Goal: Task Accomplishment & Management: Manage account settings

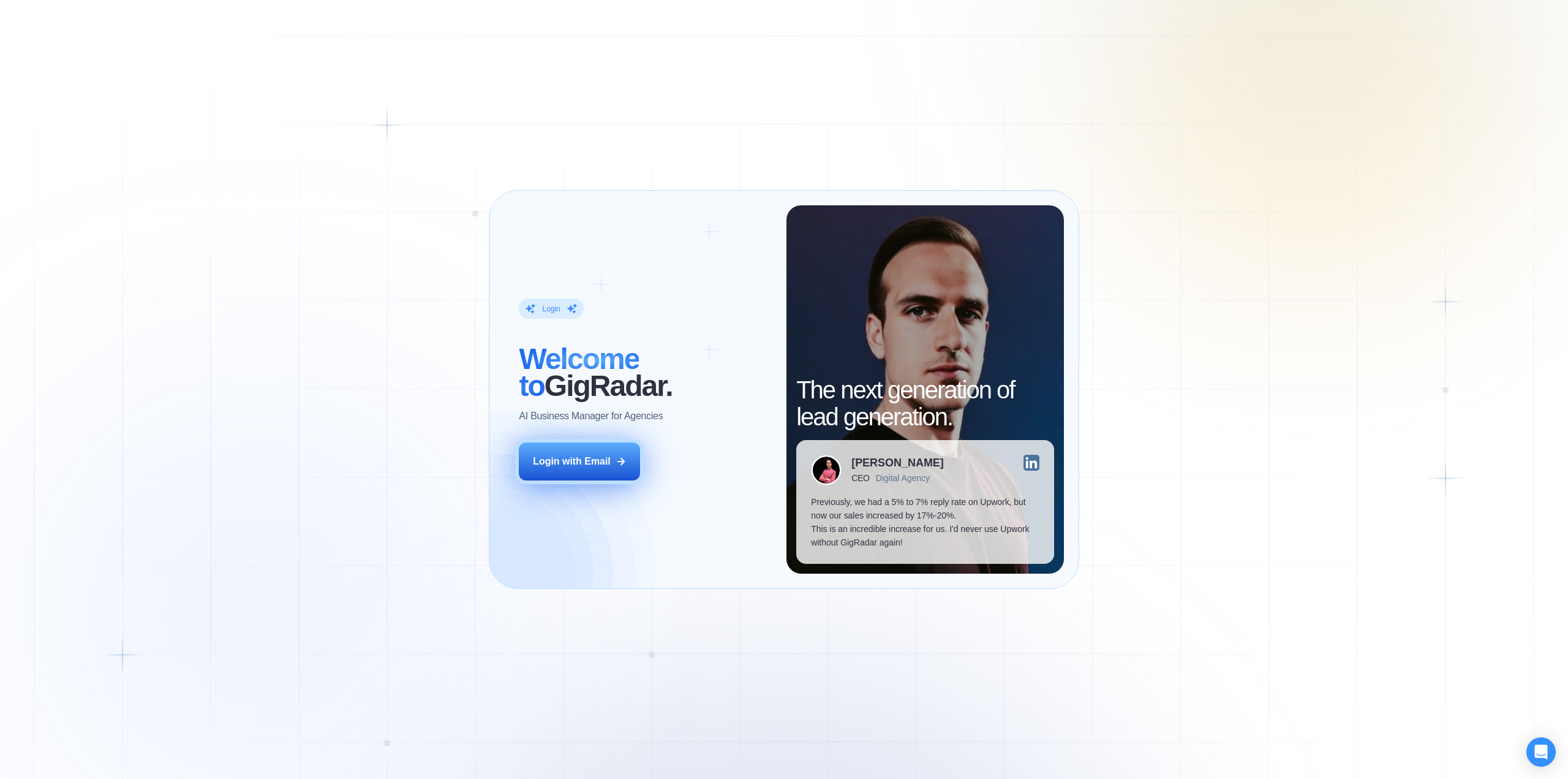
click at [577, 460] on div "Login with Email" at bounding box center [571, 461] width 78 height 13
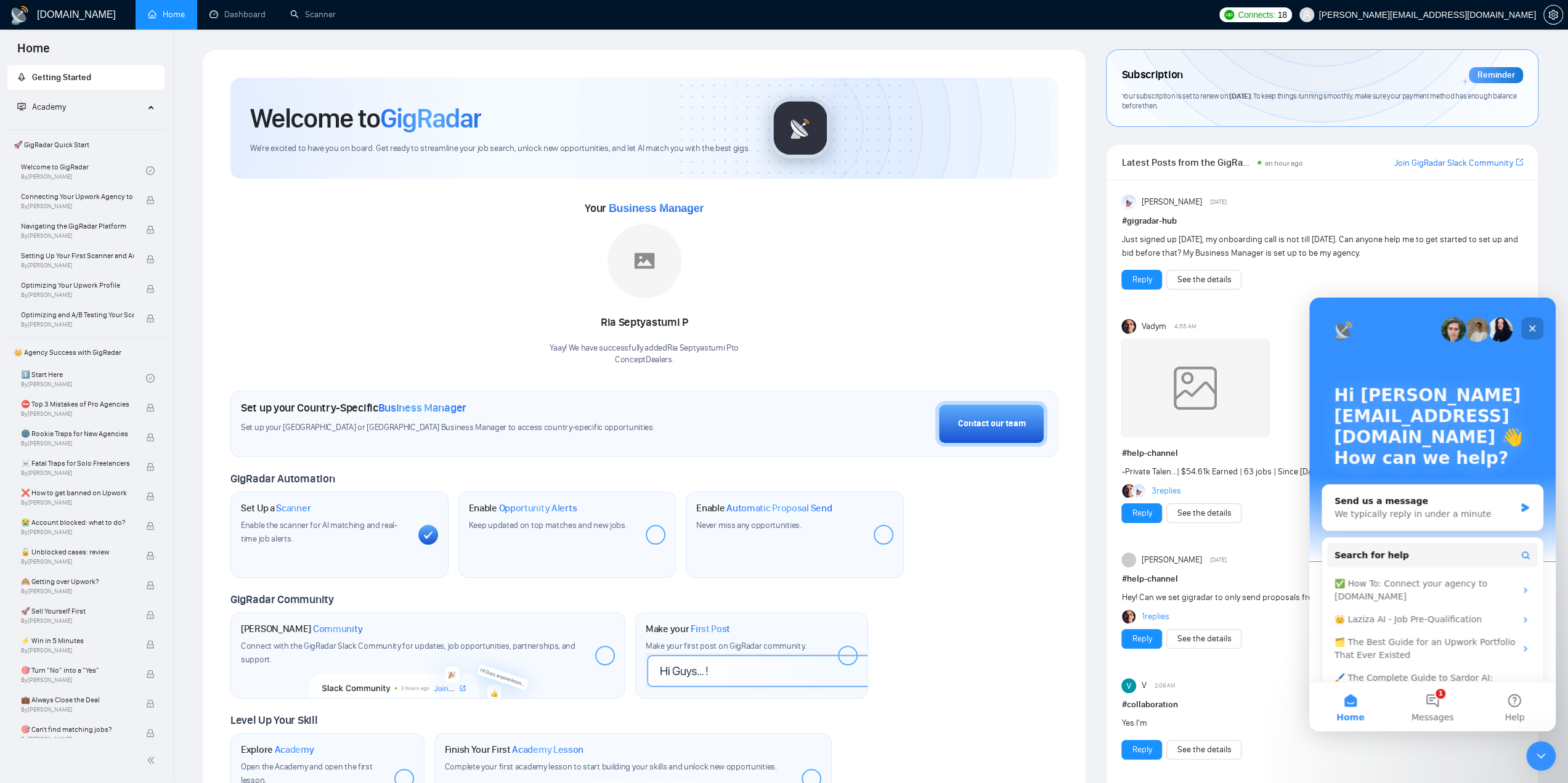
click at [1548, 328] on div "Hi [PERSON_NAME][EMAIL_ADDRESS][DOMAIN_NAME] 👋 How can we help? Send us a messa…" at bounding box center [1432, 628] width 246 height 660
click at [1467, 15] on span "[PERSON_NAME][EMAIL_ADDRESS][DOMAIN_NAME]" at bounding box center [1428, 15] width 217 height 0
click at [1558, 14] on span "setting" at bounding box center [1553, 15] width 18 height 10
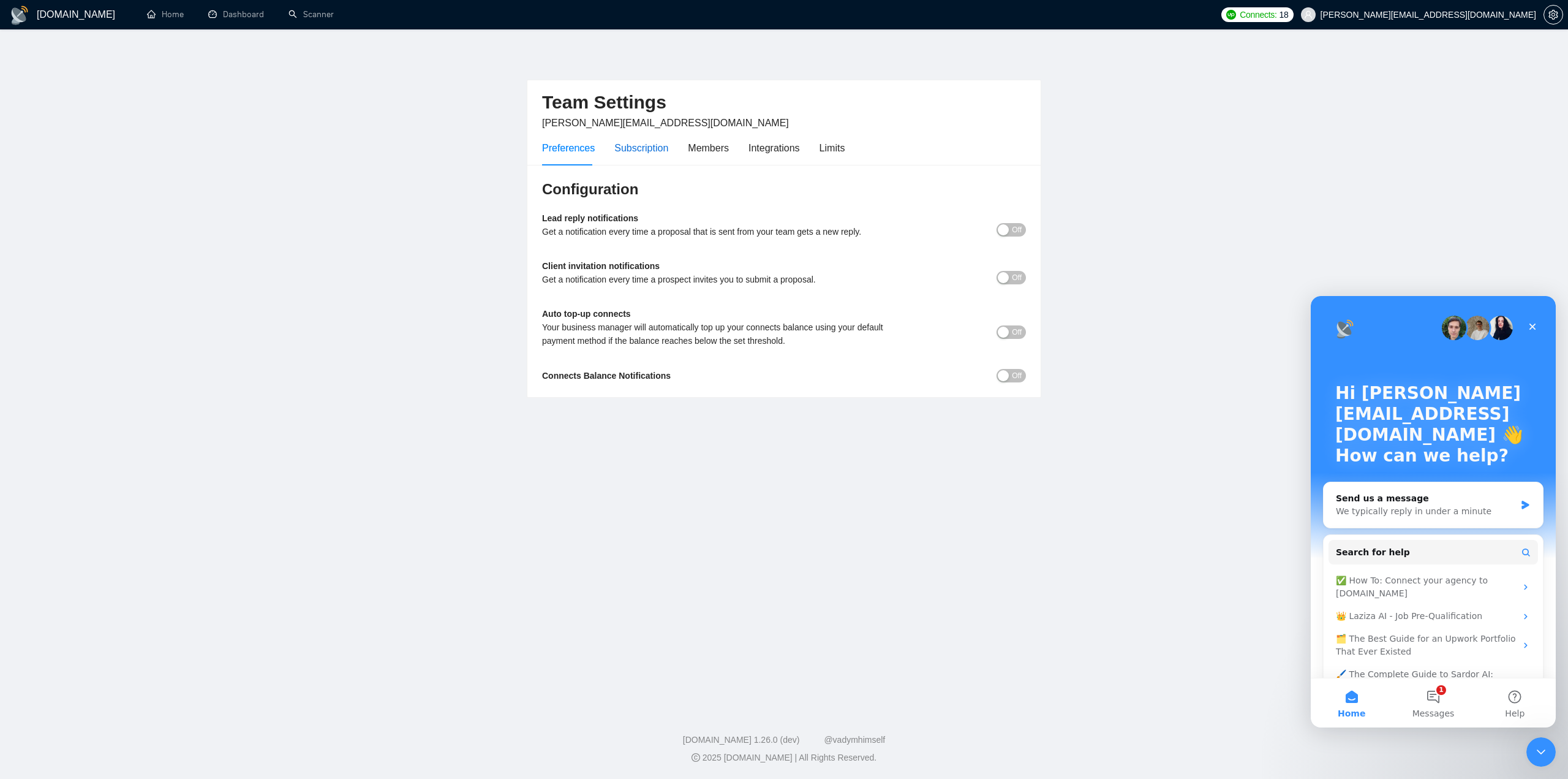
click at [649, 152] on div "Subscription" at bounding box center [641, 148] width 54 height 16
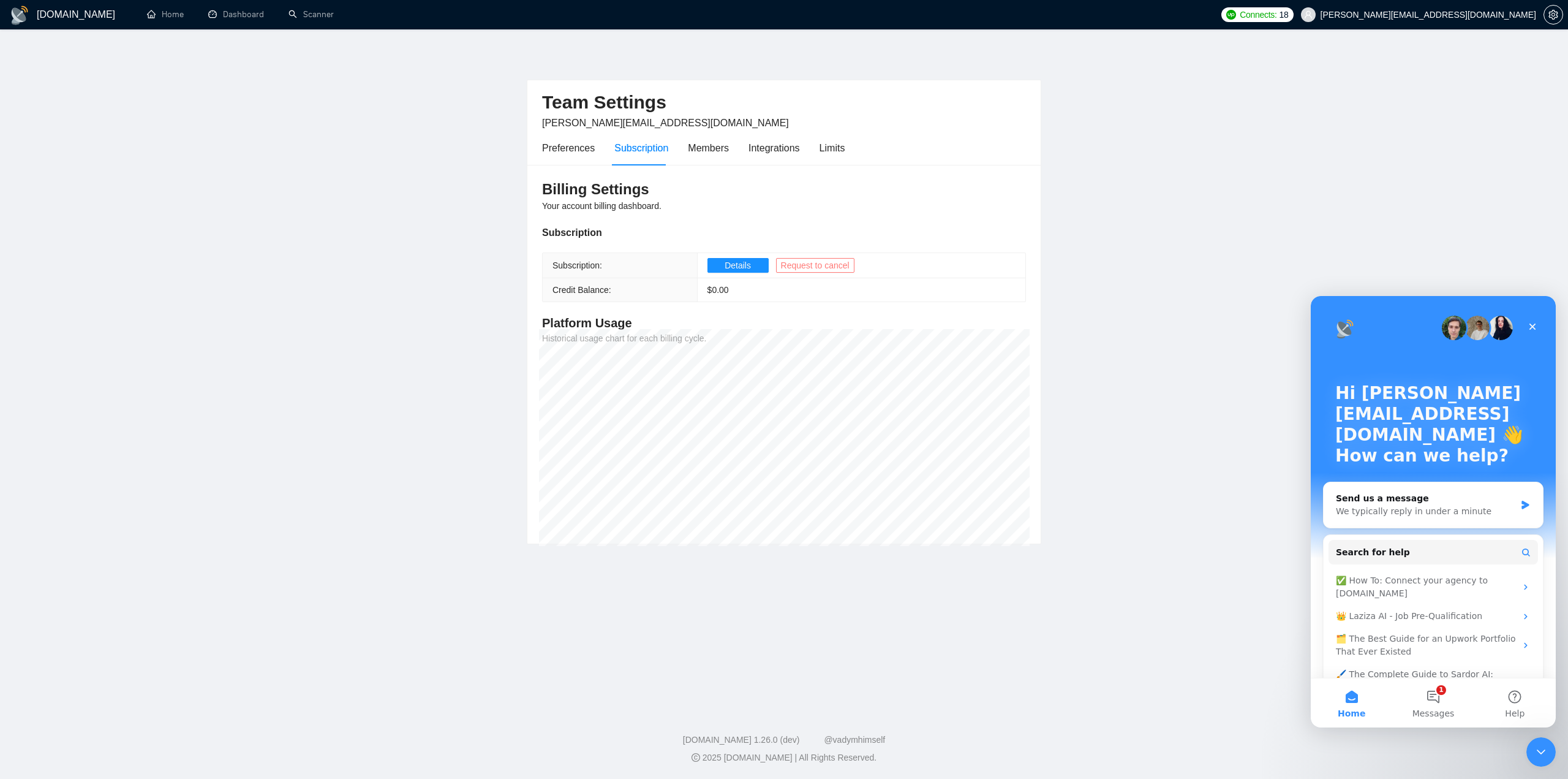
click at [805, 264] on span "Request to cancel" at bounding box center [815, 265] width 69 height 13
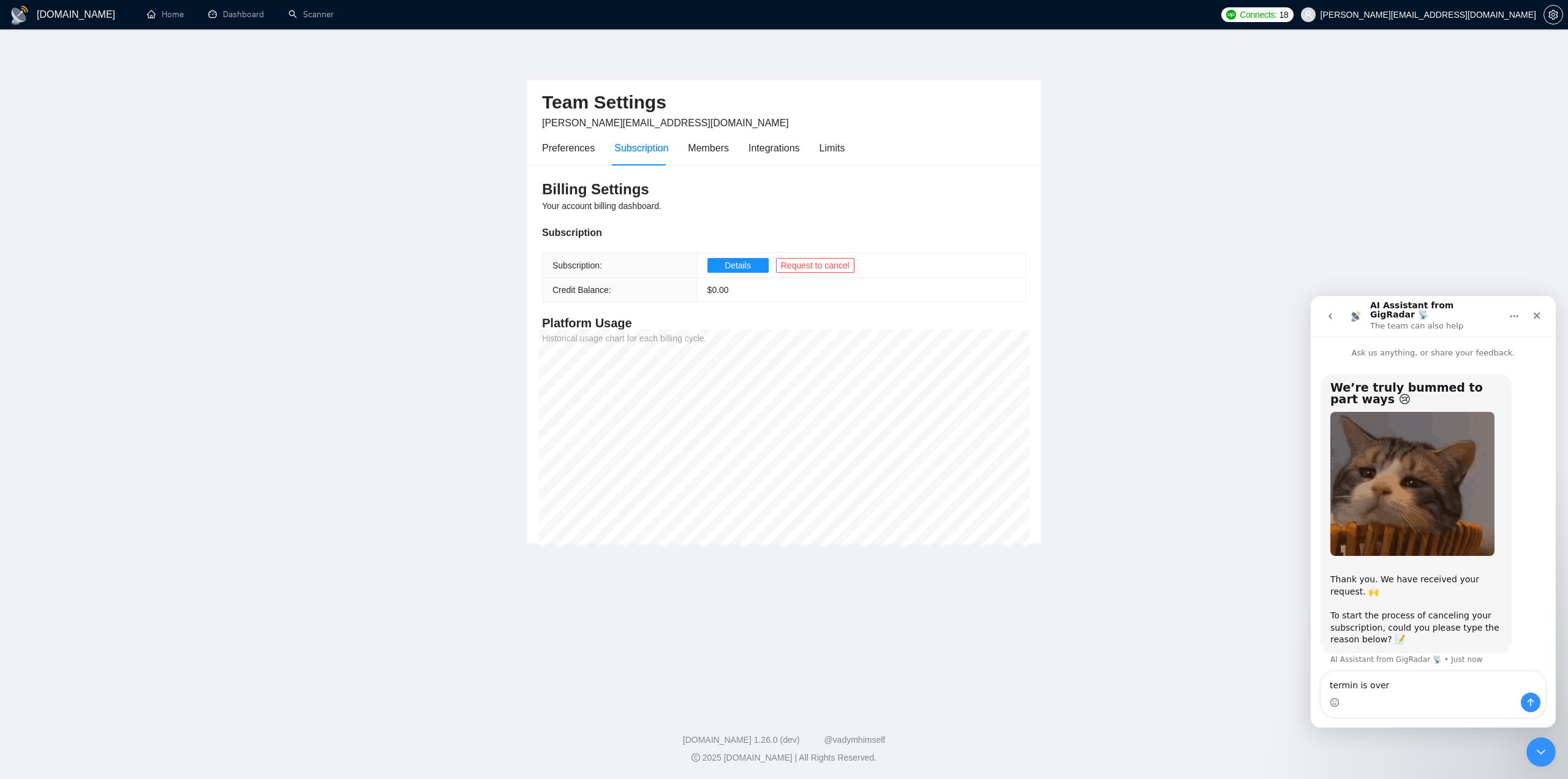
scroll to position [11, 0]
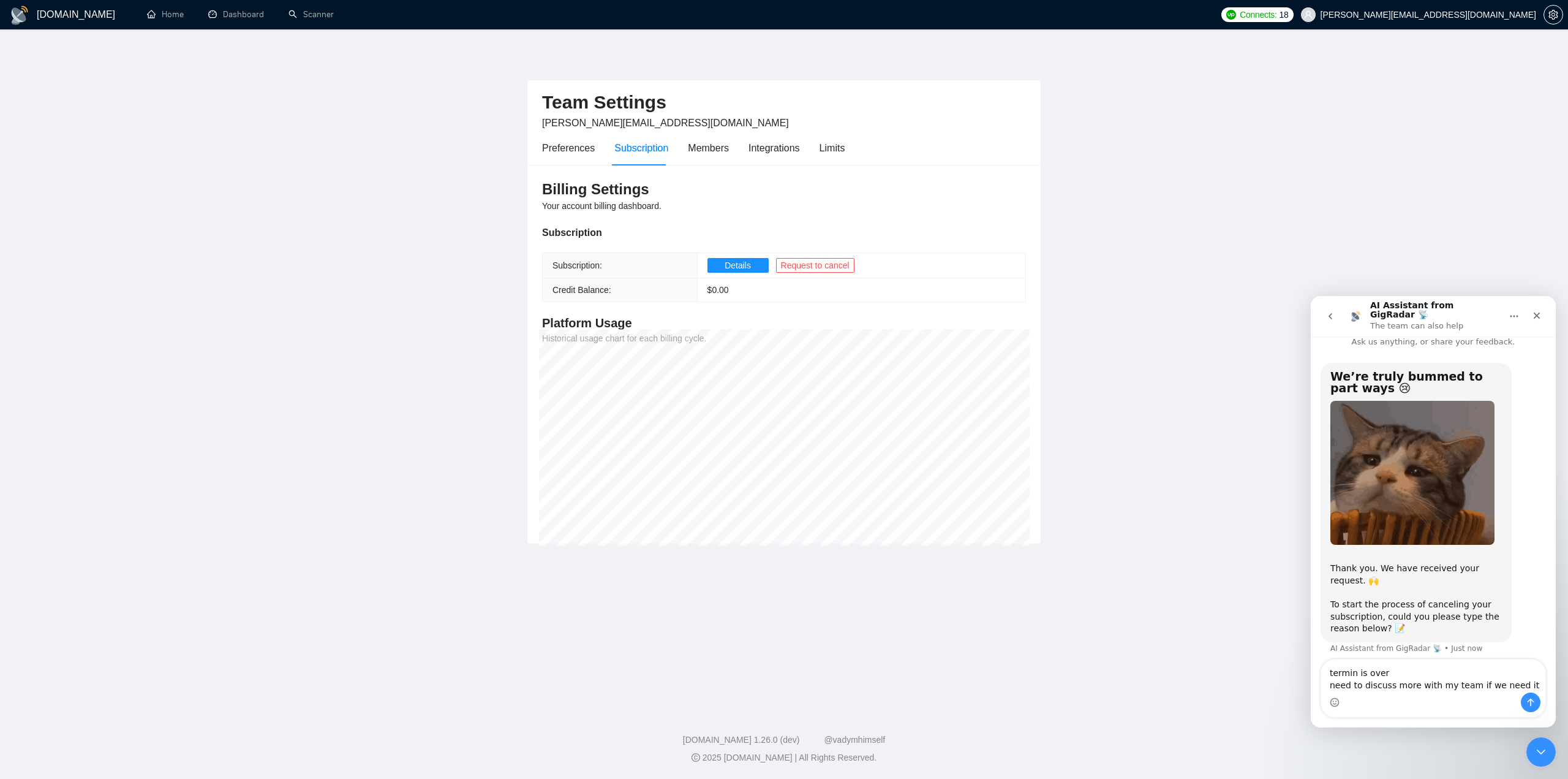
type textarea "termin is over need to discuss more with my team if we need it"
click at [1532, 702] on icon "Send a message…" at bounding box center [1530, 702] width 10 height 10
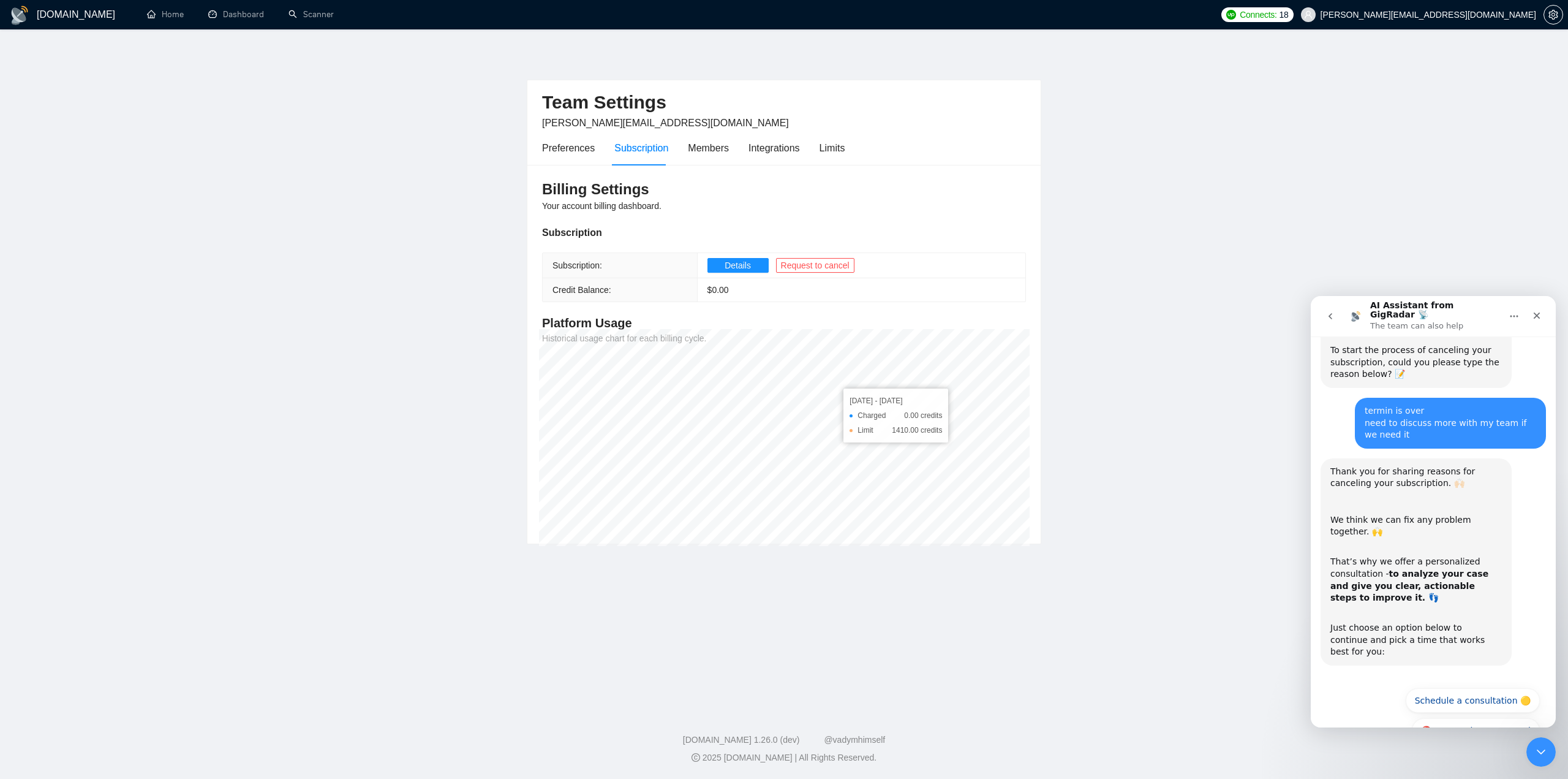
scroll to position [268, 0]
click at [1506, 715] on button "🔴 No, continue to cancel" at bounding box center [1476, 727] width 128 height 24
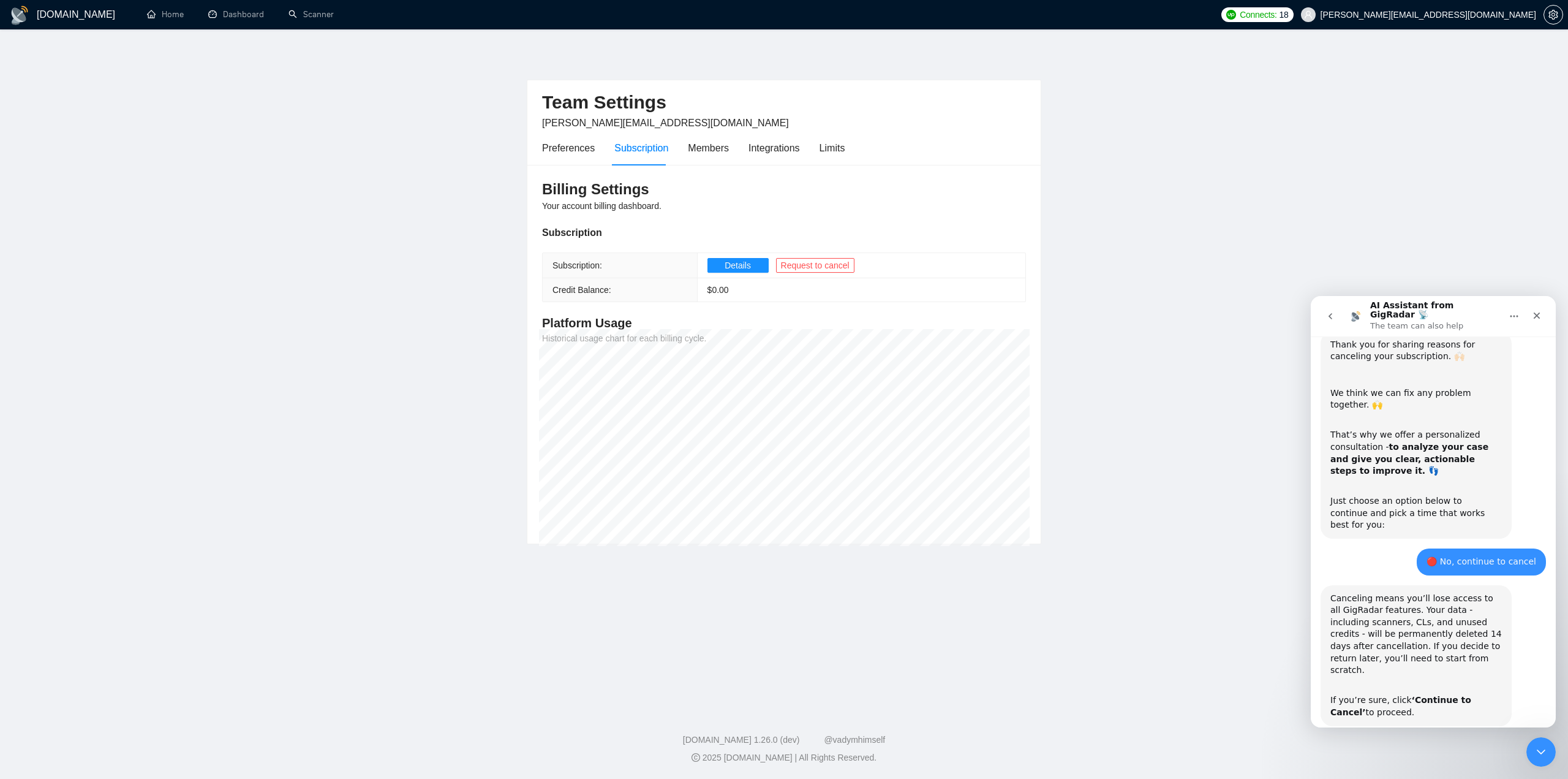
scroll to position [415, 0]
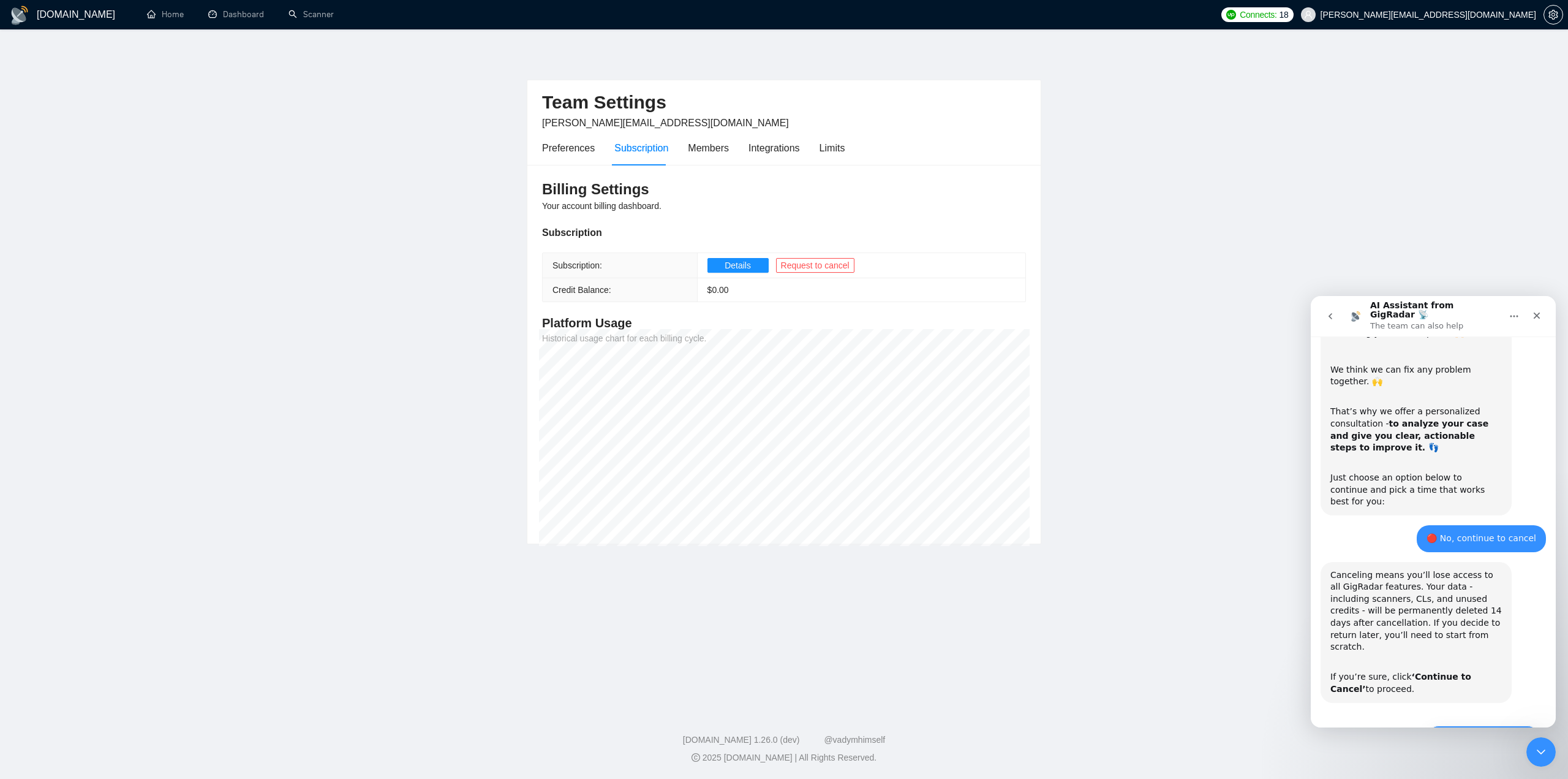
click at [1476, 726] on button "🔴 Continue to Cancel" at bounding box center [1483, 738] width 113 height 24
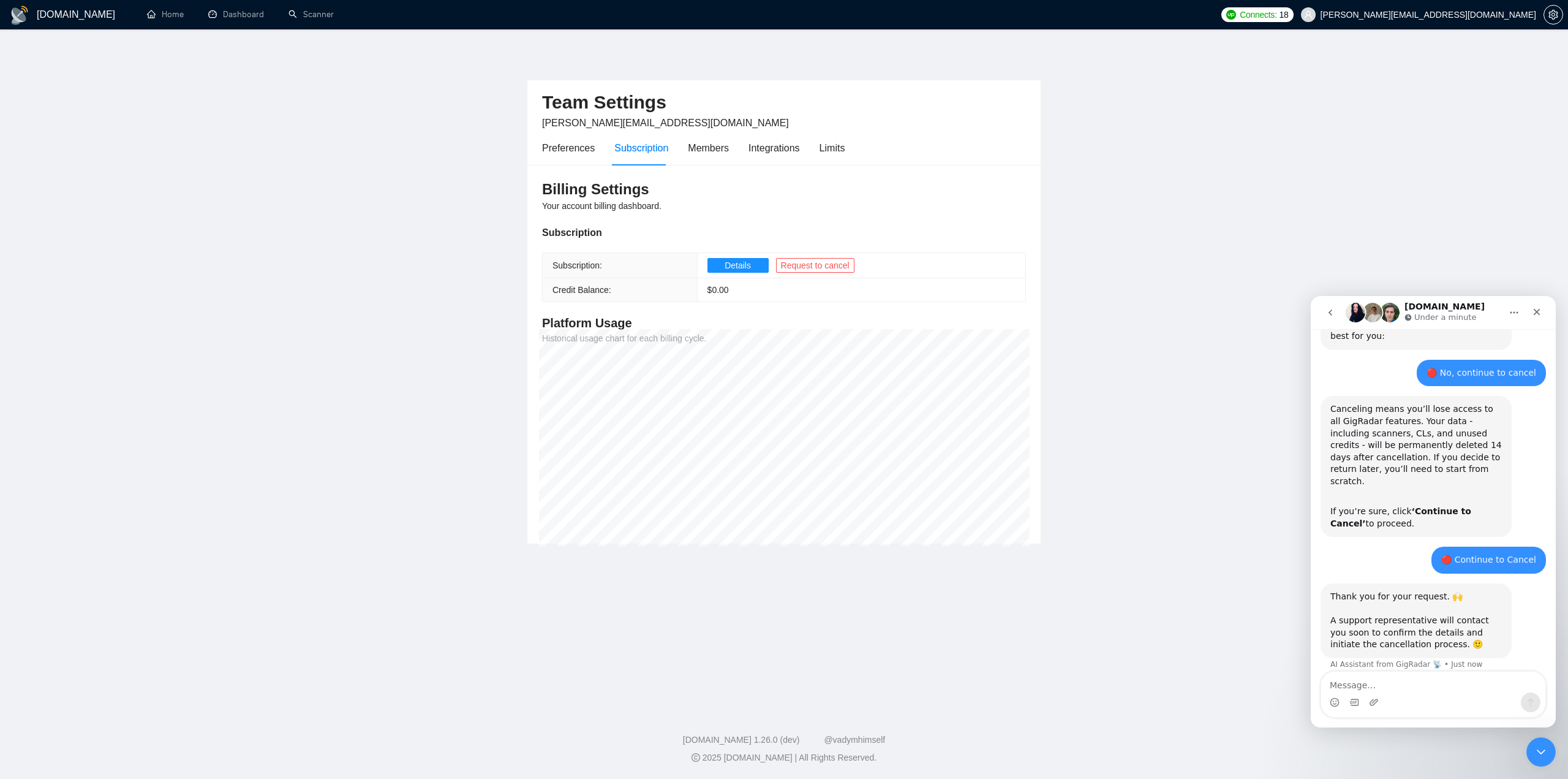
scroll to position [583, 0]
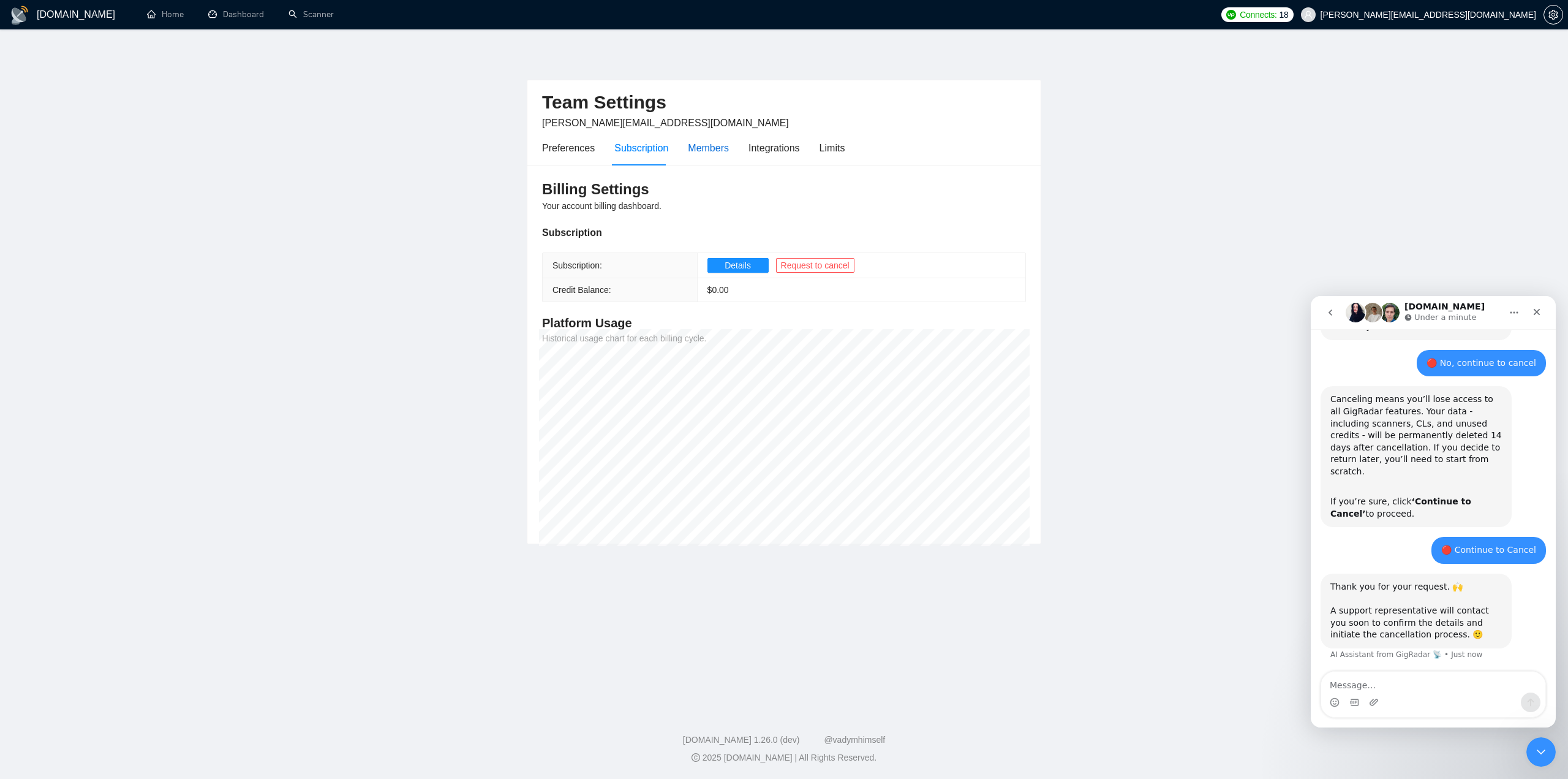
click at [721, 147] on div "Members" at bounding box center [708, 148] width 41 height 16
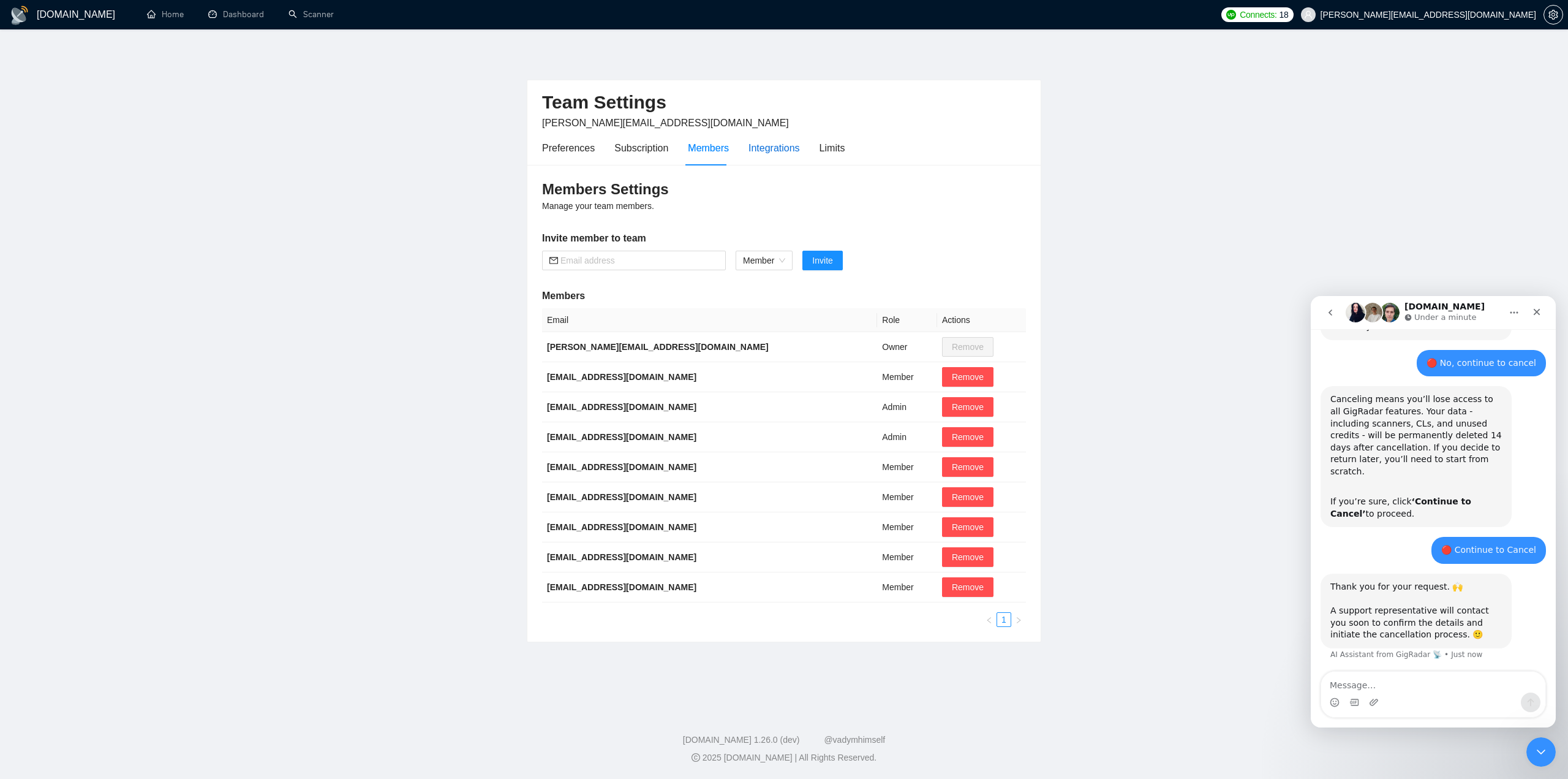
click at [769, 148] on div "Integrations" at bounding box center [774, 148] width 51 height 16
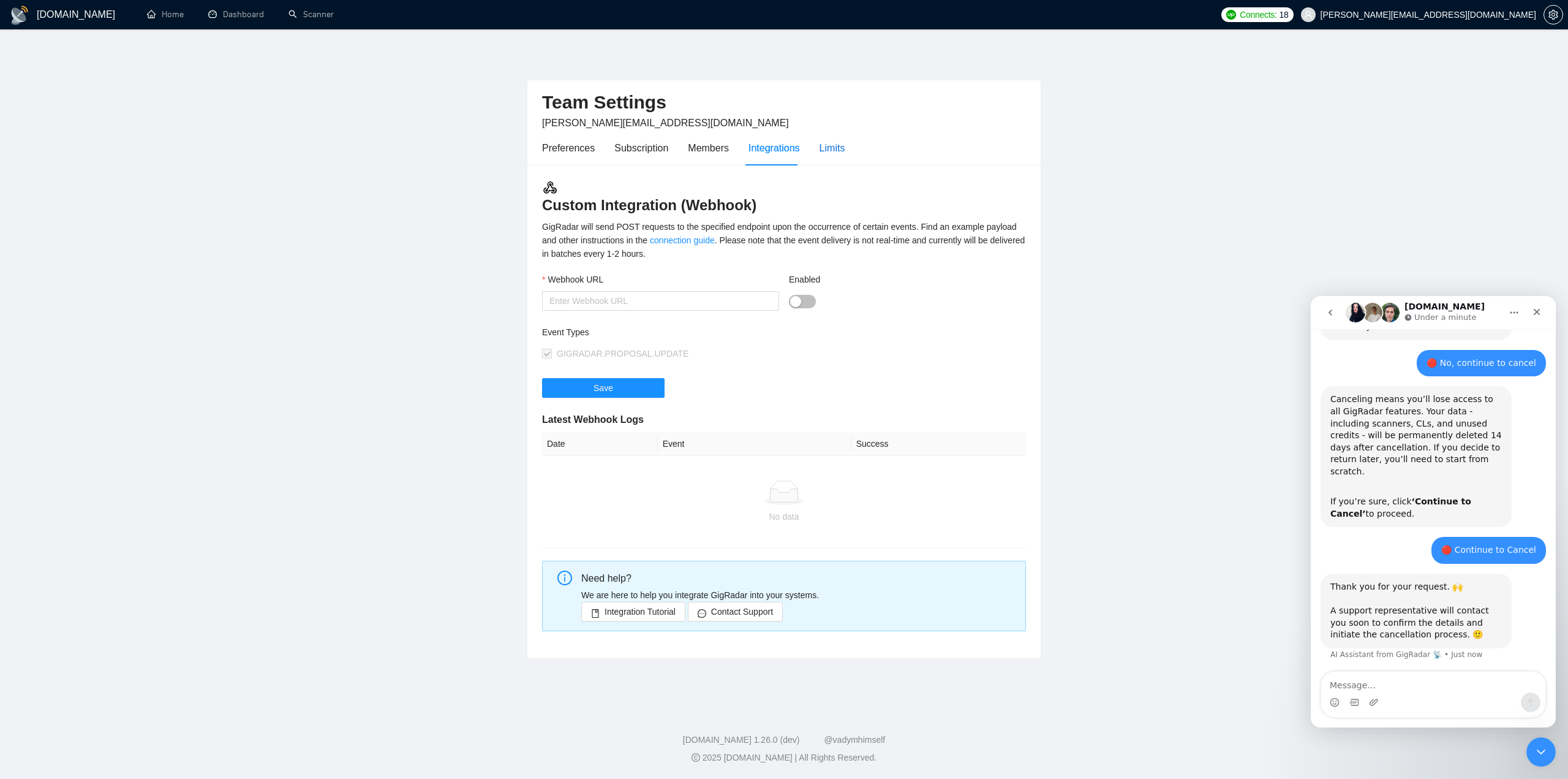
click at [831, 143] on div "Limits" at bounding box center [833, 148] width 26 height 16
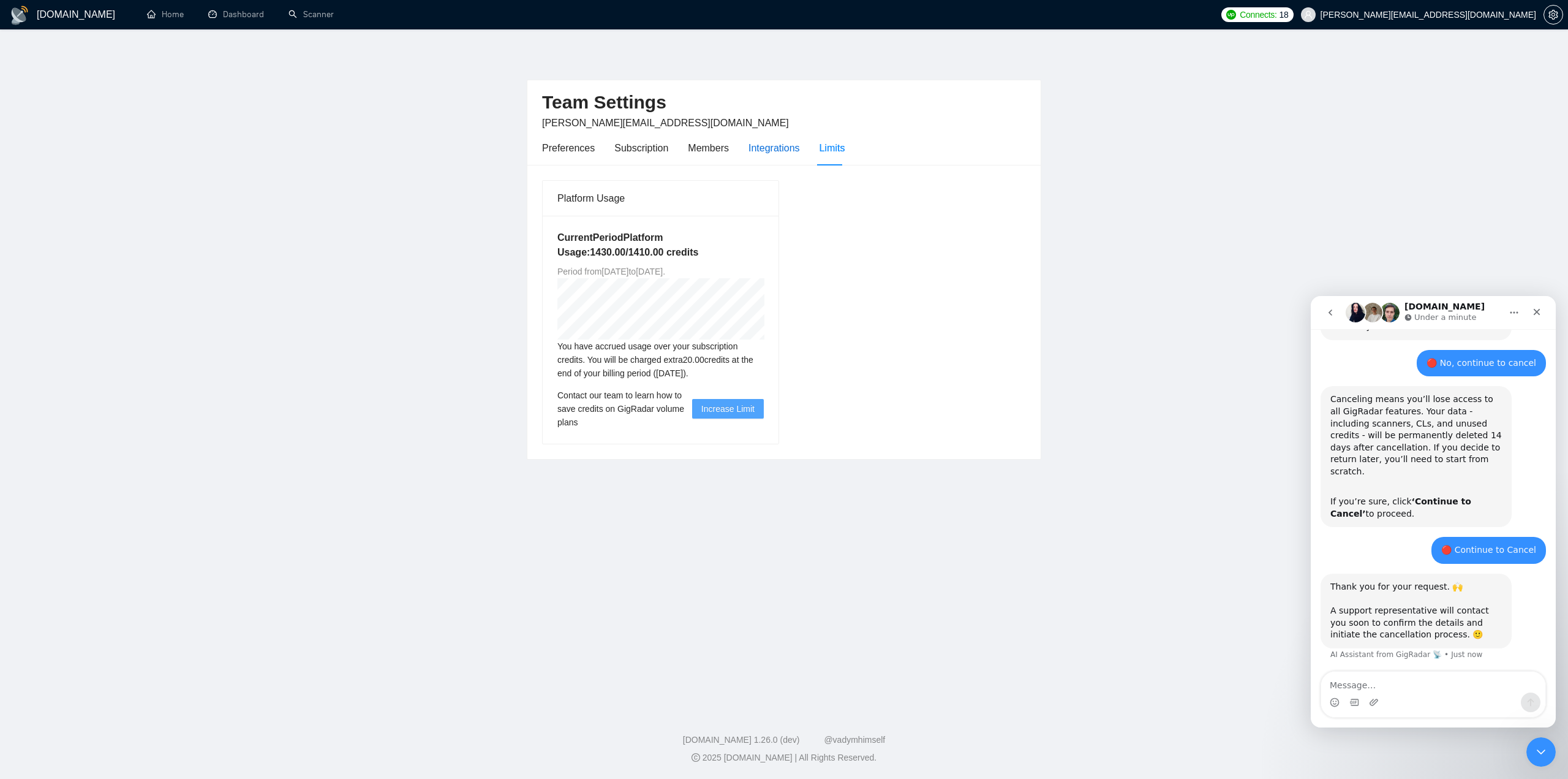
click at [768, 146] on div "Integrations" at bounding box center [774, 148] width 51 height 16
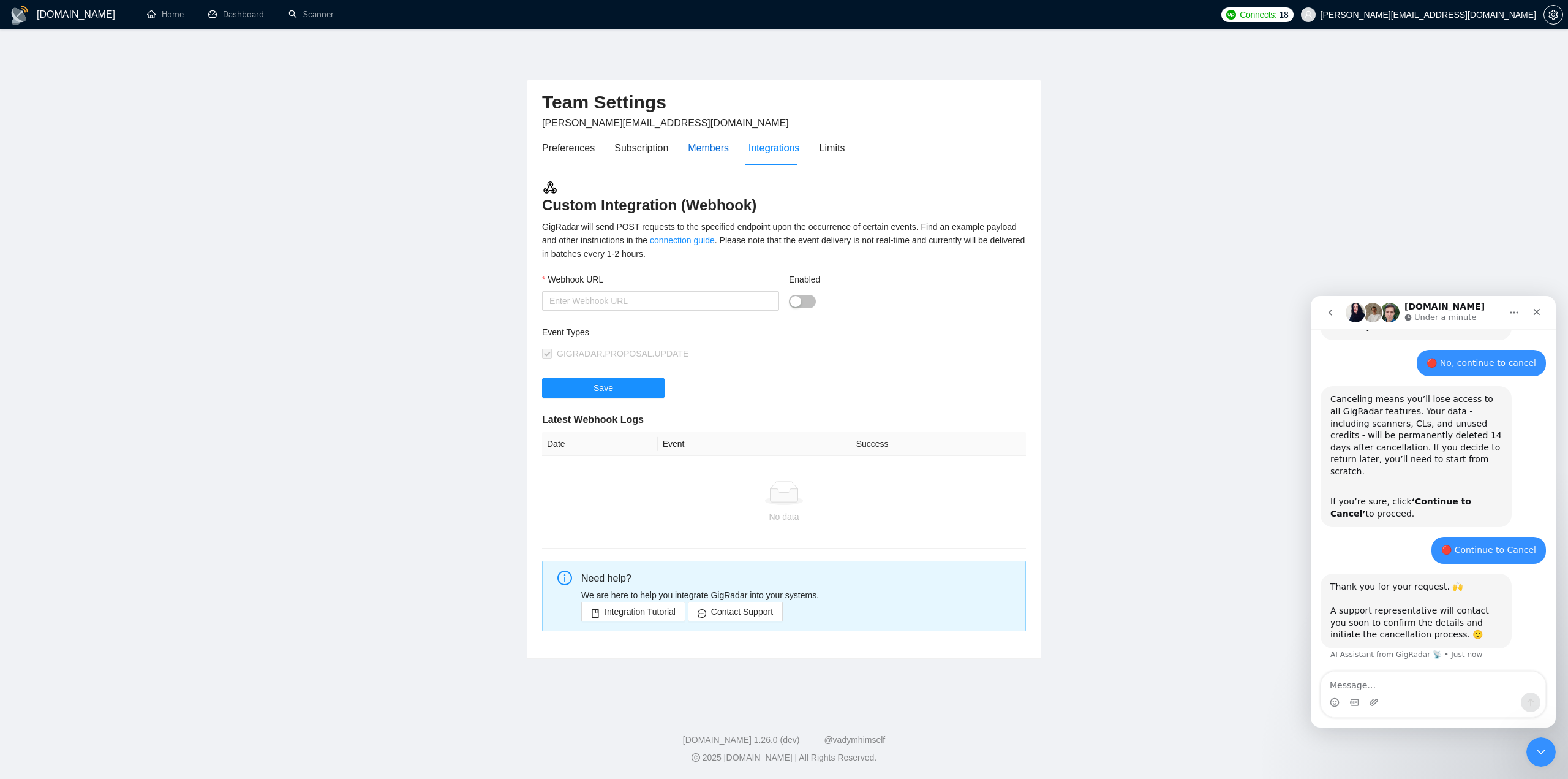
click at [713, 142] on div "Members" at bounding box center [708, 148] width 41 height 16
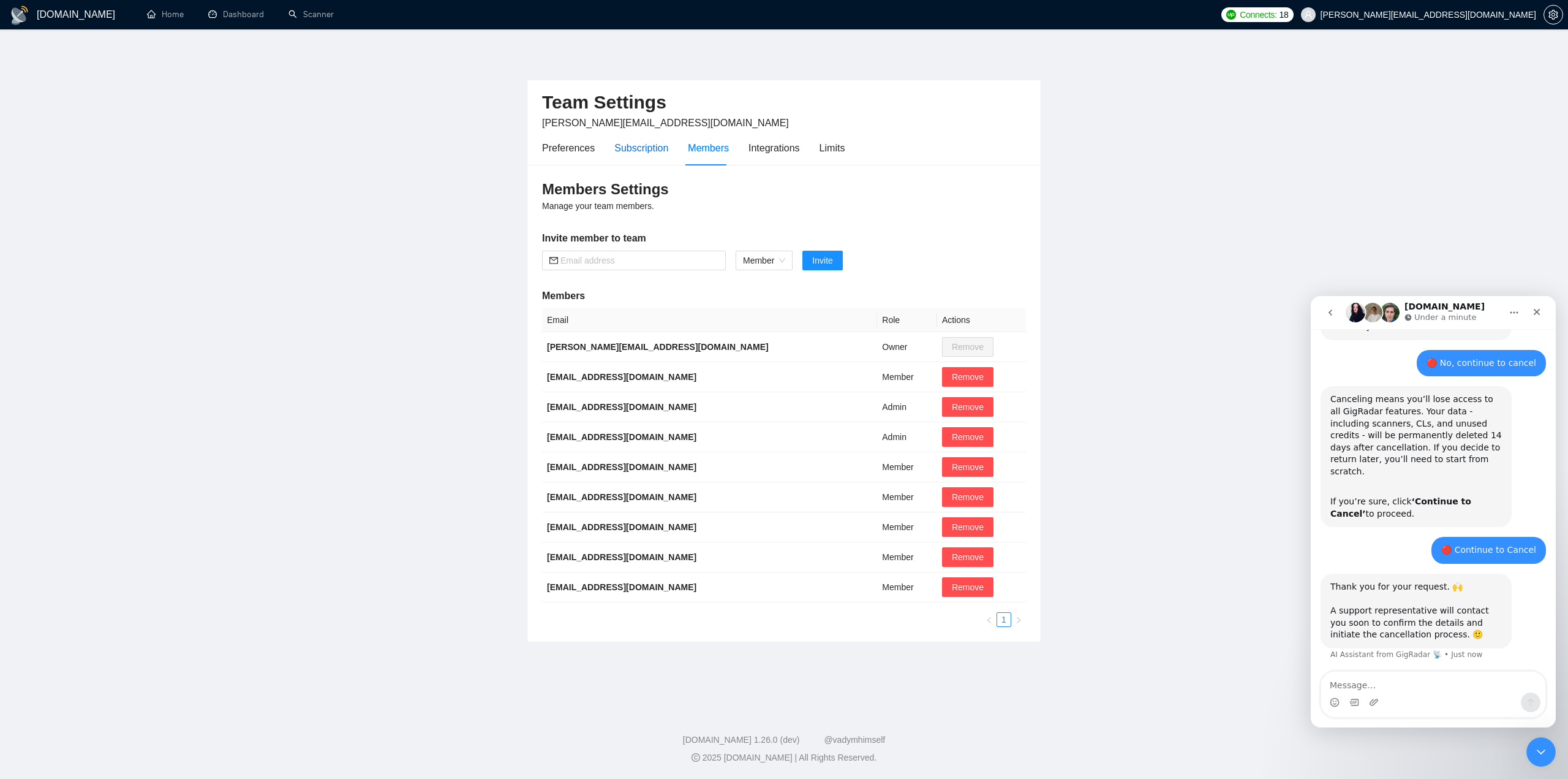
click at [643, 146] on div "Subscription" at bounding box center [641, 148] width 54 height 16
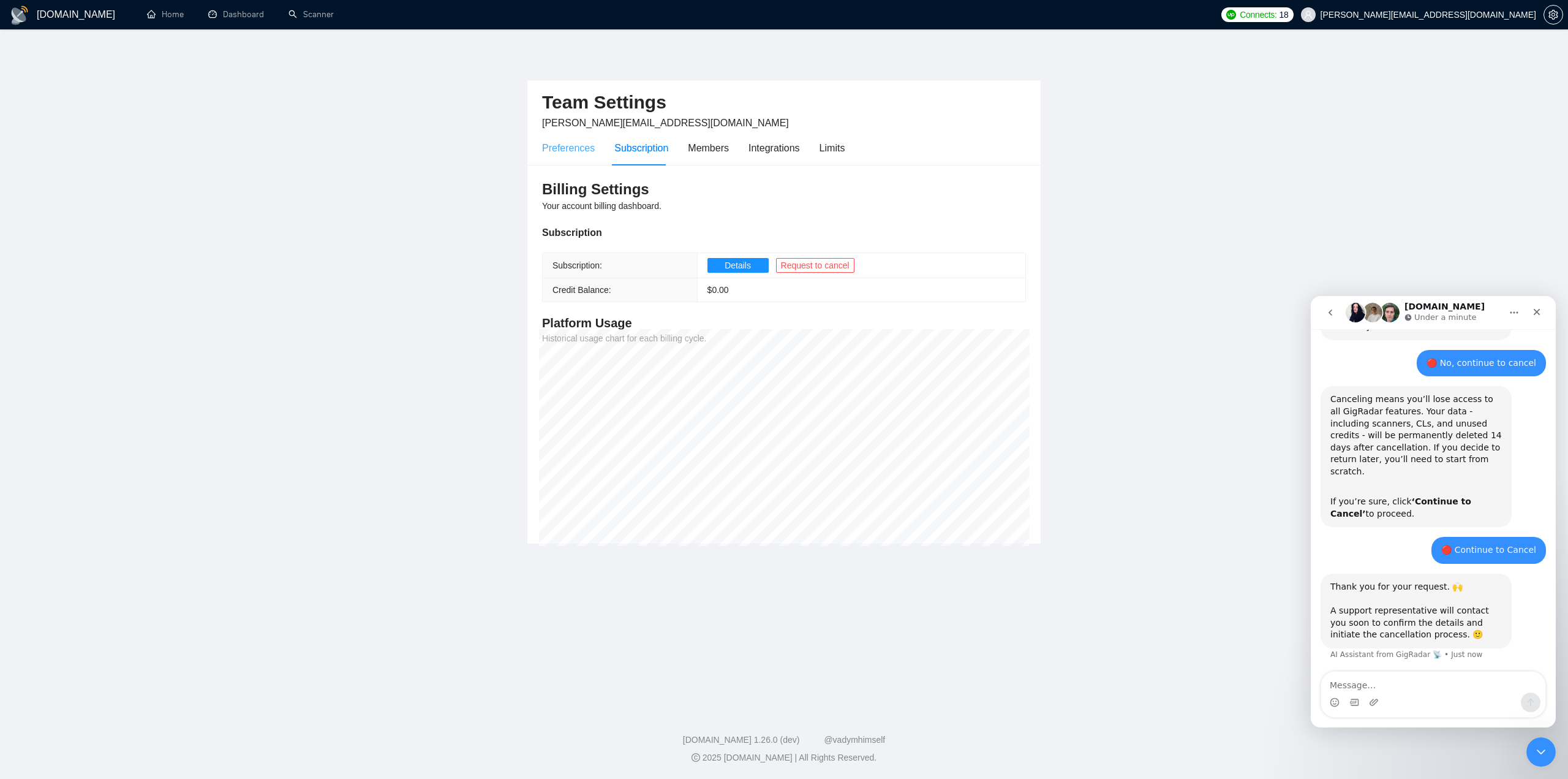
click at [589, 138] on div "Preferences" at bounding box center [568, 148] width 53 height 35
